Goal: Task Accomplishment & Management: Manage account settings

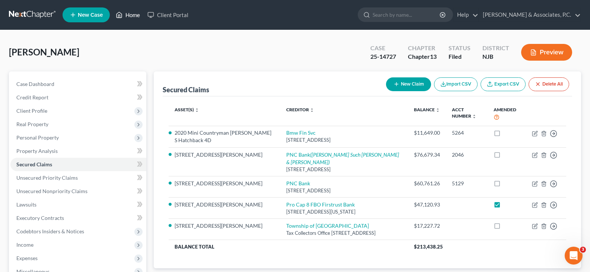
click at [142, 13] on link "Home" at bounding box center [128, 14] width 32 height 13
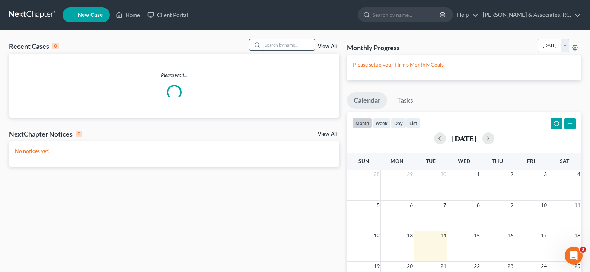
click at [267, 43] on input "search" at bounding box center [288, 44] width 52 height 11
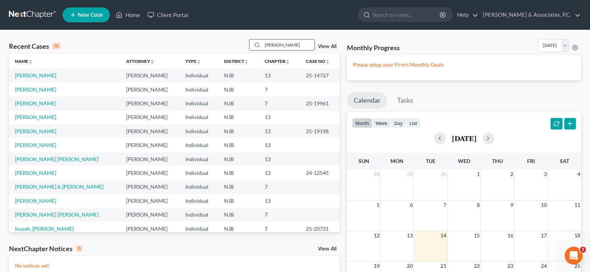
type input "[PERSON_NAME]"
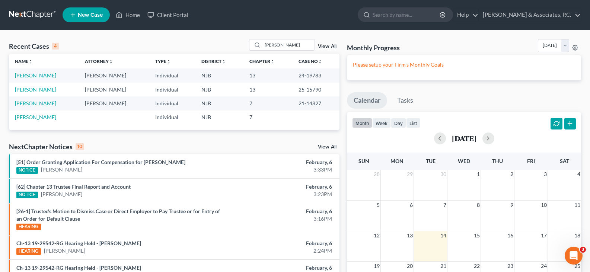
click at [45, 75] on link "[PERSON_NAME]" at bounding box center [35, 75] width 41 height 6
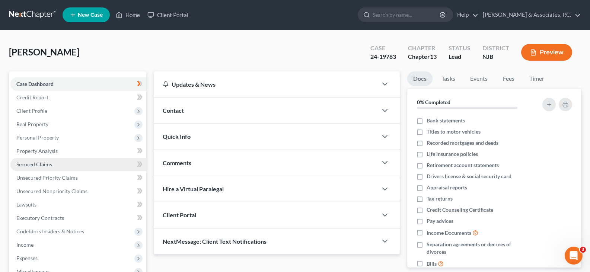
click at [31, 165] on span "Secured Claims" at bounding box center [34, 164] width 36 height 6
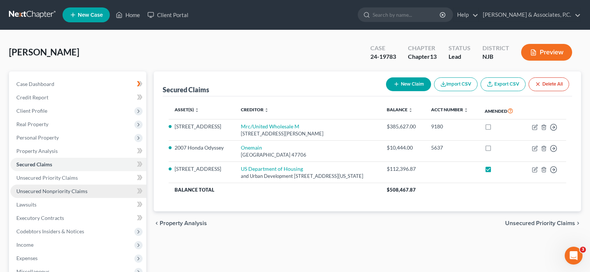
click at [41, 191] on span "Unsecured Nonpriority Claims" at bounding box center [51, 191] width 71 height 6
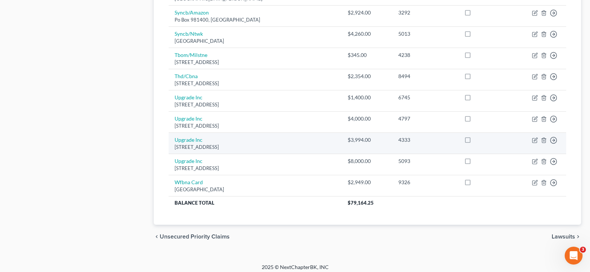
scroll to position [394, 0]
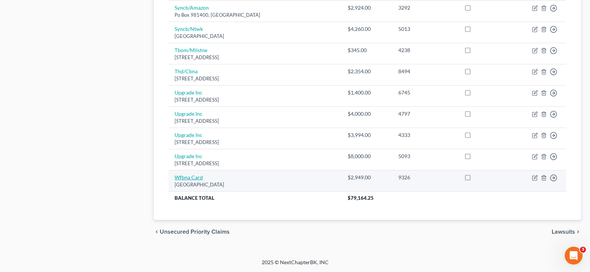
click at [188, 176] on link "Wfbna Card" at bounding box center [188, 177] width 28 height 6
select select "24"
select select "2"
select select "0"
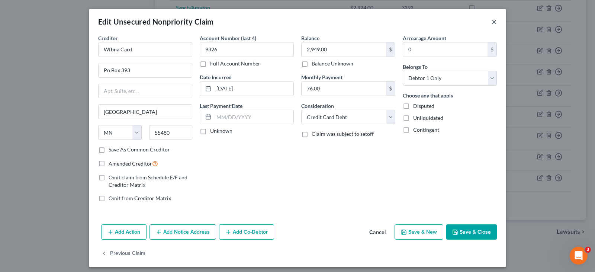
click at [492, 23] on button "×" at bounding box center [494, 21] width 5 height 9
